Goal: Information Seeking & Learning: Learn about a topic

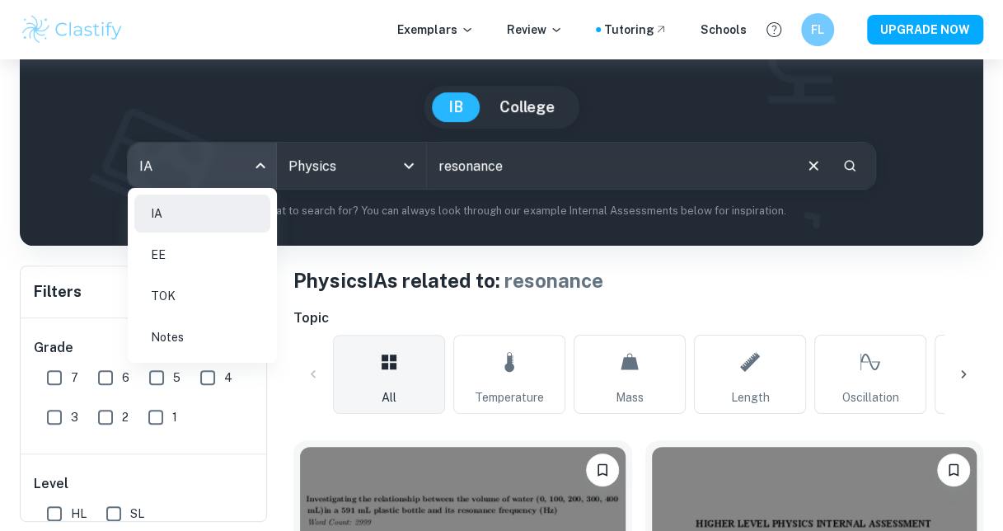
click at [506, 251] on div at bounding box center [501, 265] width 1003 height 531
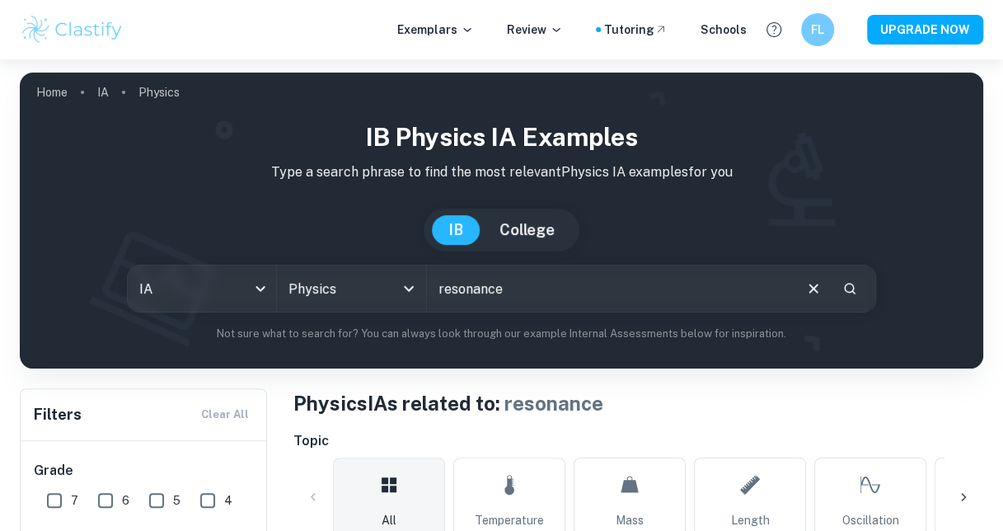
click at [574, 31] on div "Exemplars Review Tutoring Schools" at bounding box center [572, 30] width 350 height 18
click at [562, 31] on icon at bounding box center [556, 29] width 13 height 13
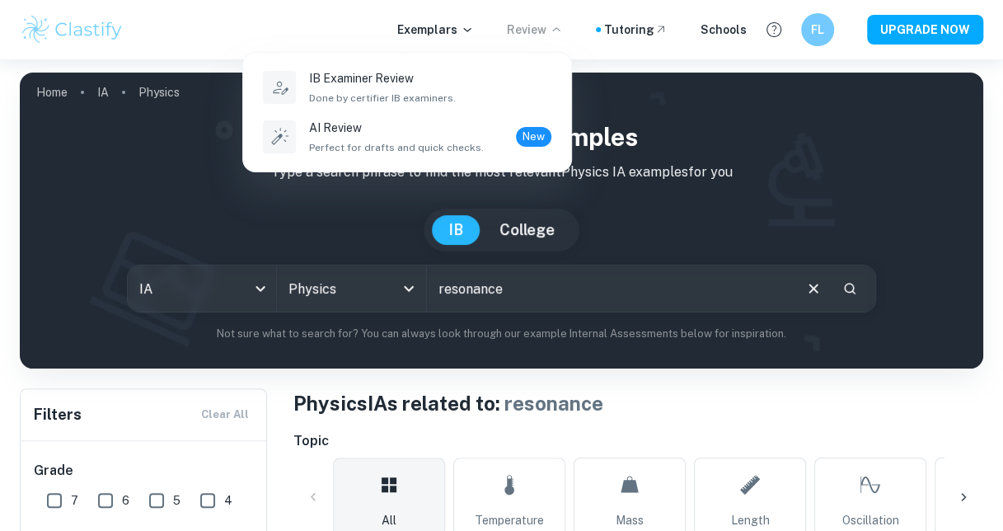
click at [457, 21] on div at bounding box center [501, 265] width 1003 height 531
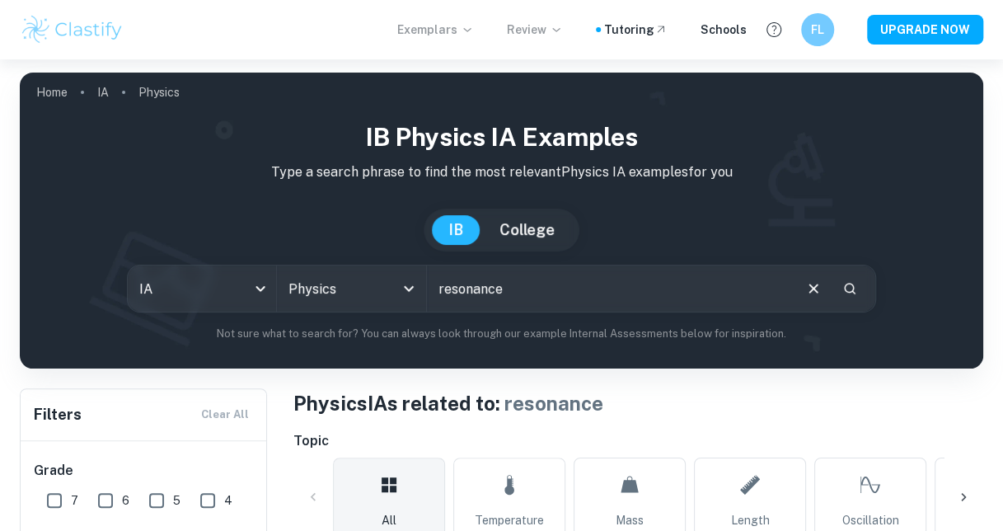
click at [472, 33] on icon at bounding box center [467, 29] width 13 height 13
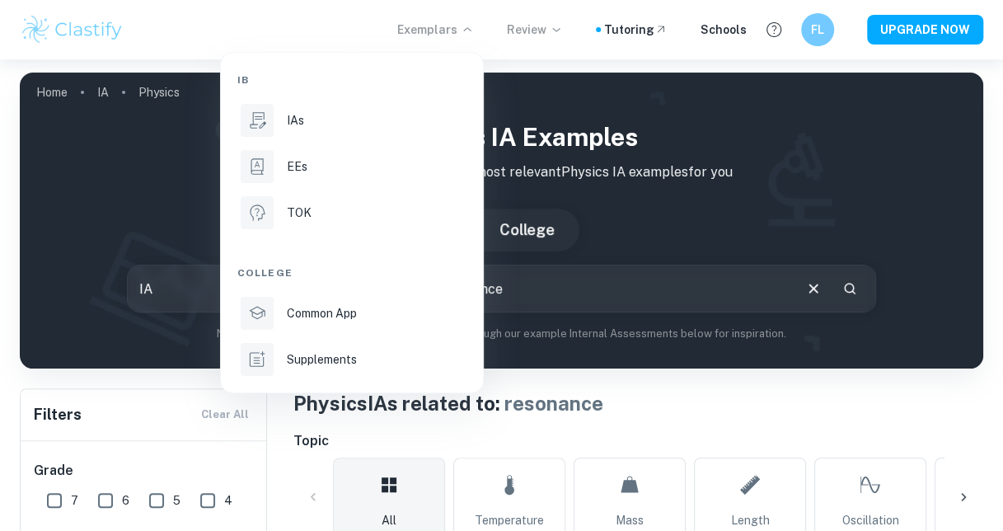
click at [707, 115] on div at bounding box center [501, 265] width 1003 height 531
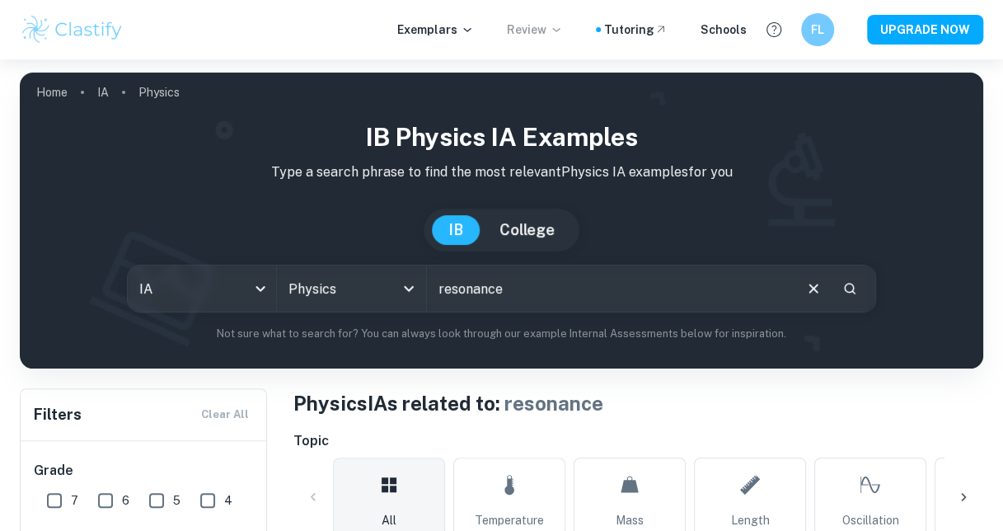
click at [82, 30] on img at bounding box center [72, 29] width 105 height 33
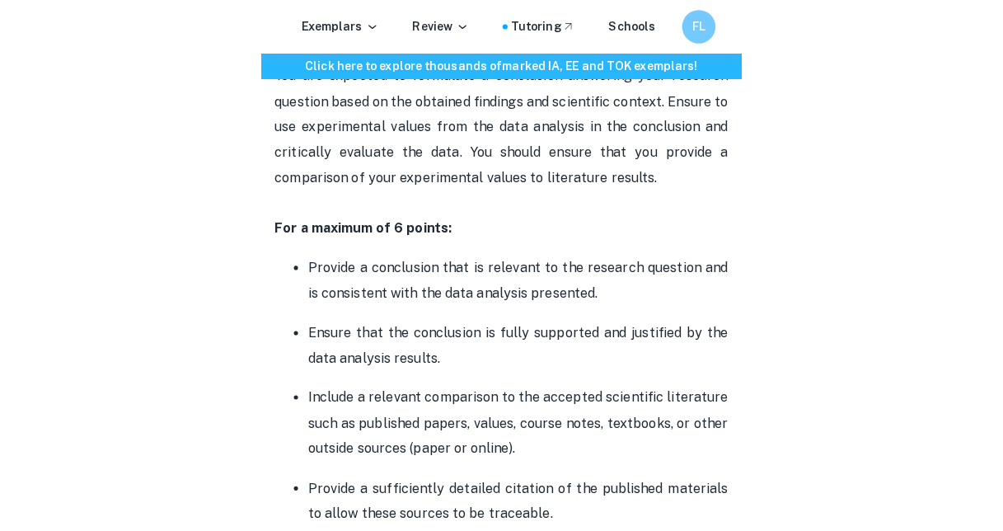
scroll to position [3334, 0]
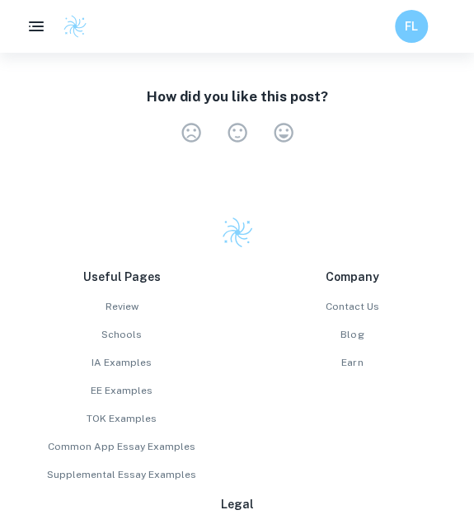
scroll to position [2761, 0]
